Goal: Check status: Check status

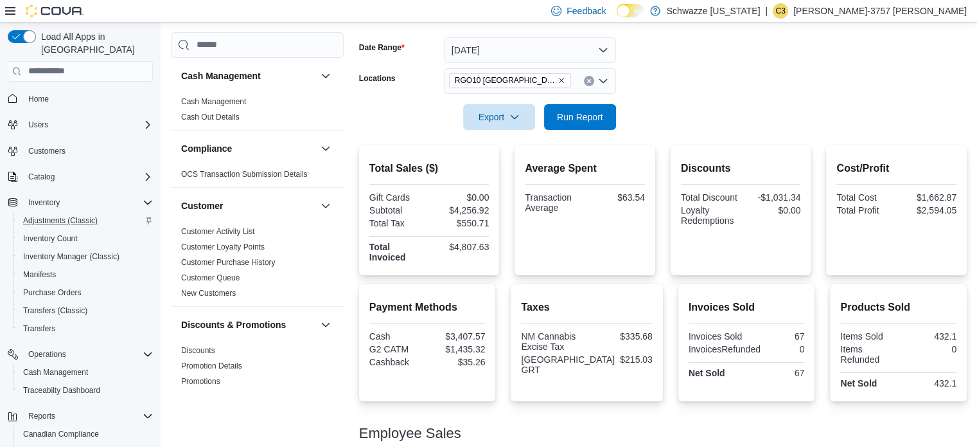
scroll to position [75, 0]
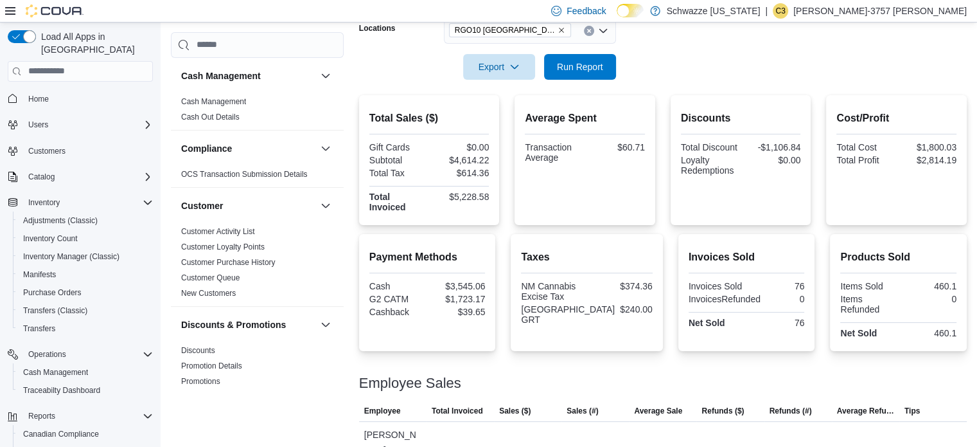
scroll to position [234, 0]
